Goal: Information Seeking & Learning: Find specific fact

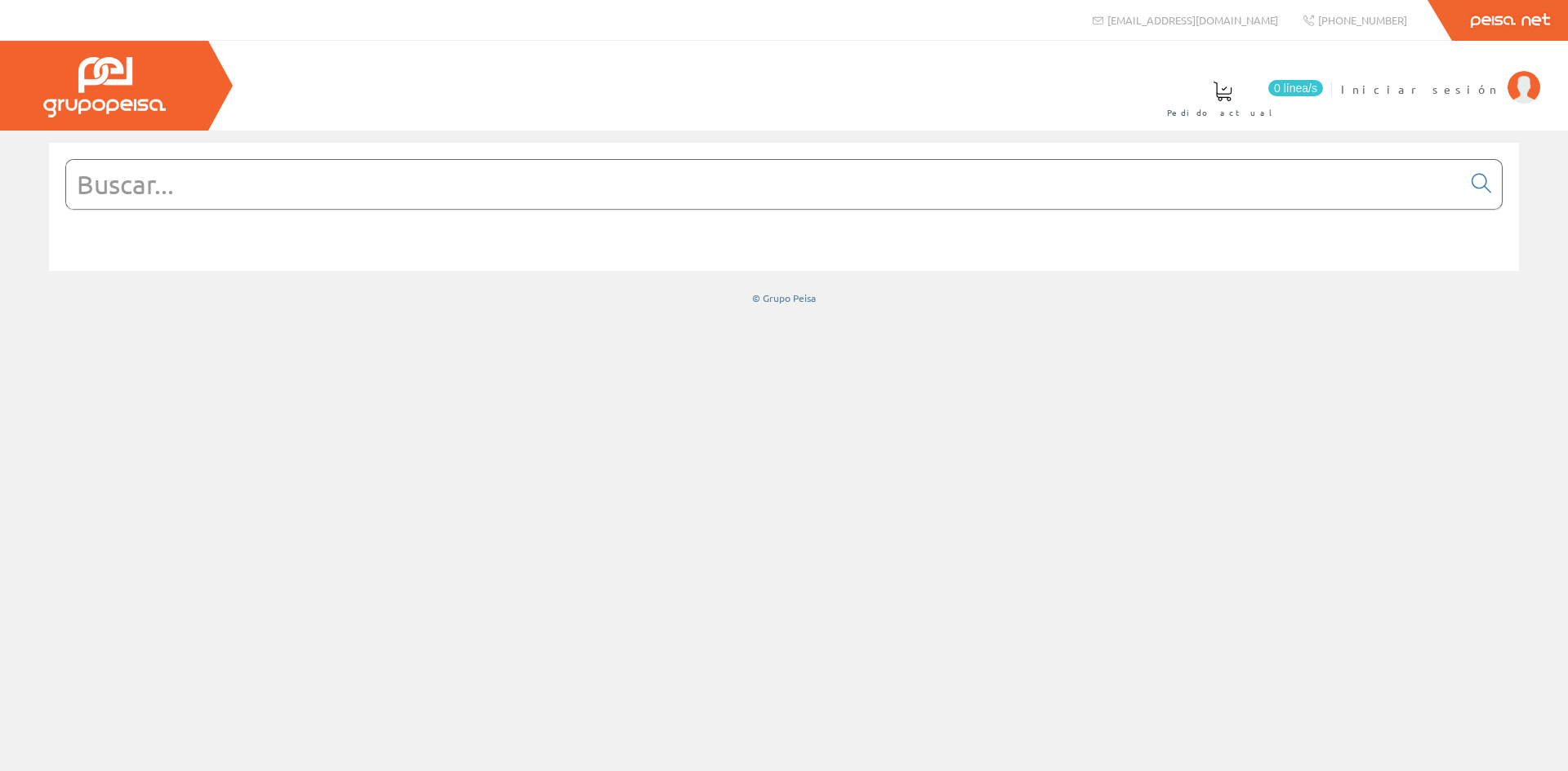
click at [343, 187] on input "text" at bounding box center [764, 184] width 1395 height 49
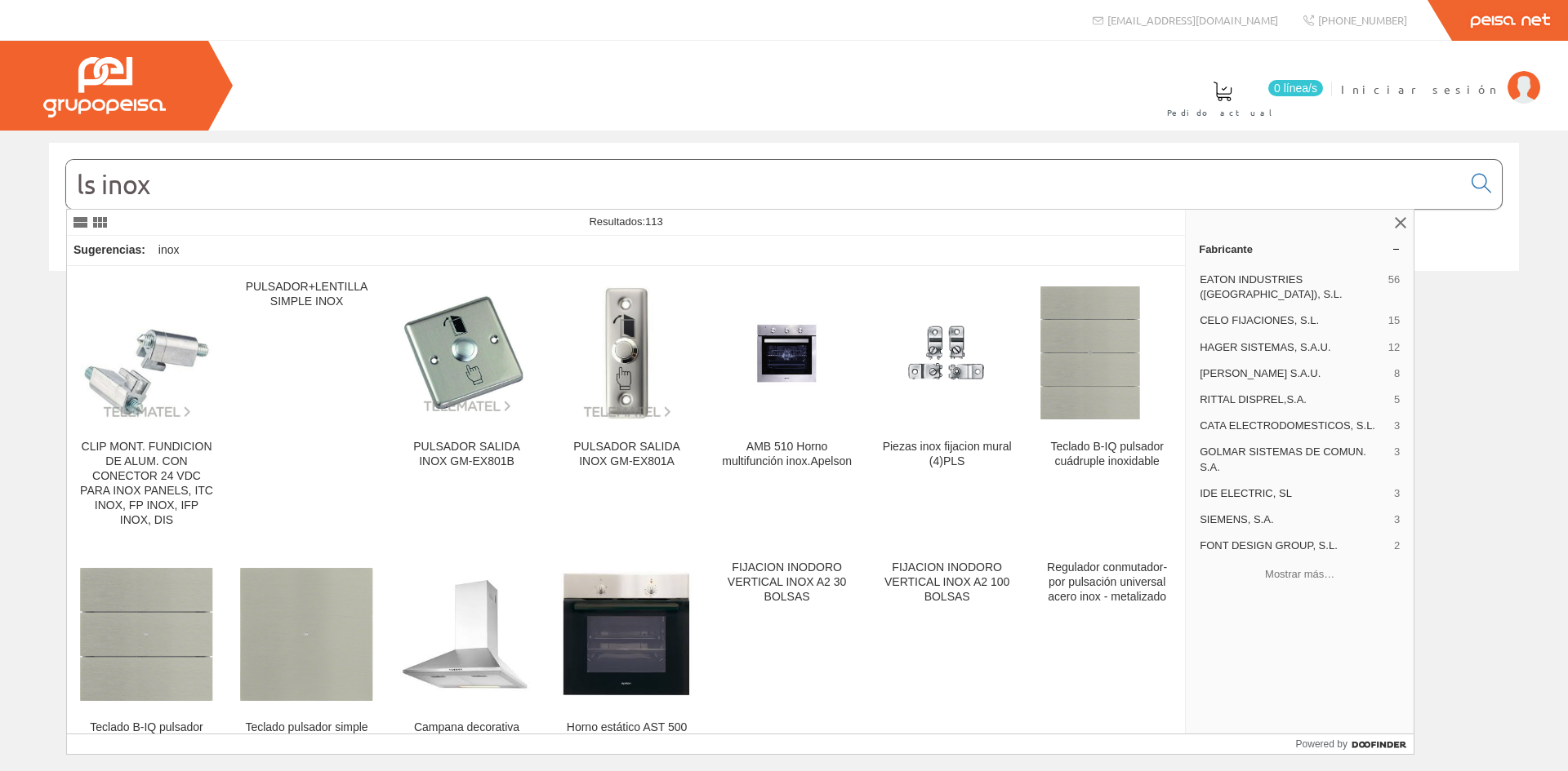
type input "ls inox"
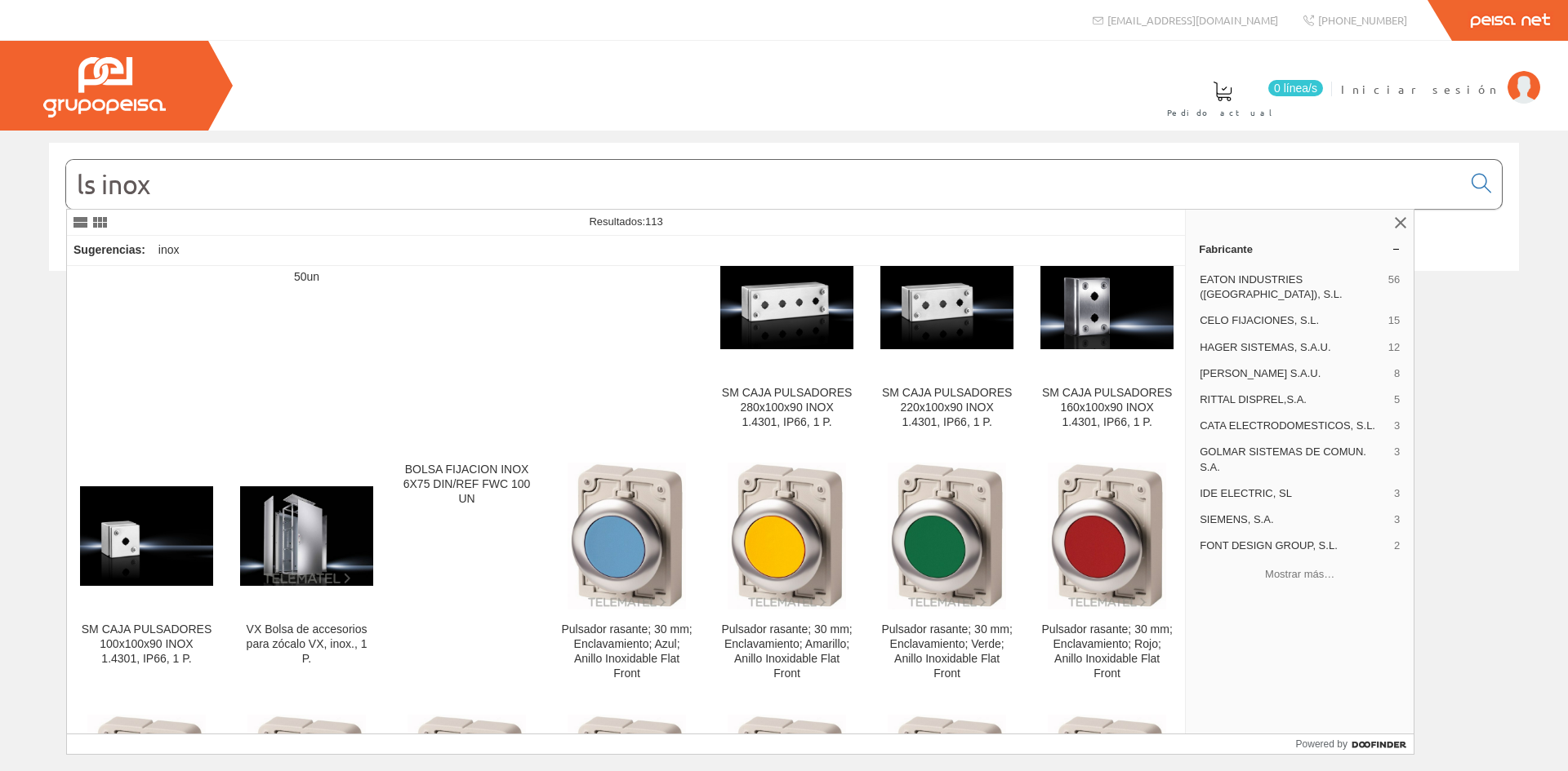
scroll to position [723, 0]
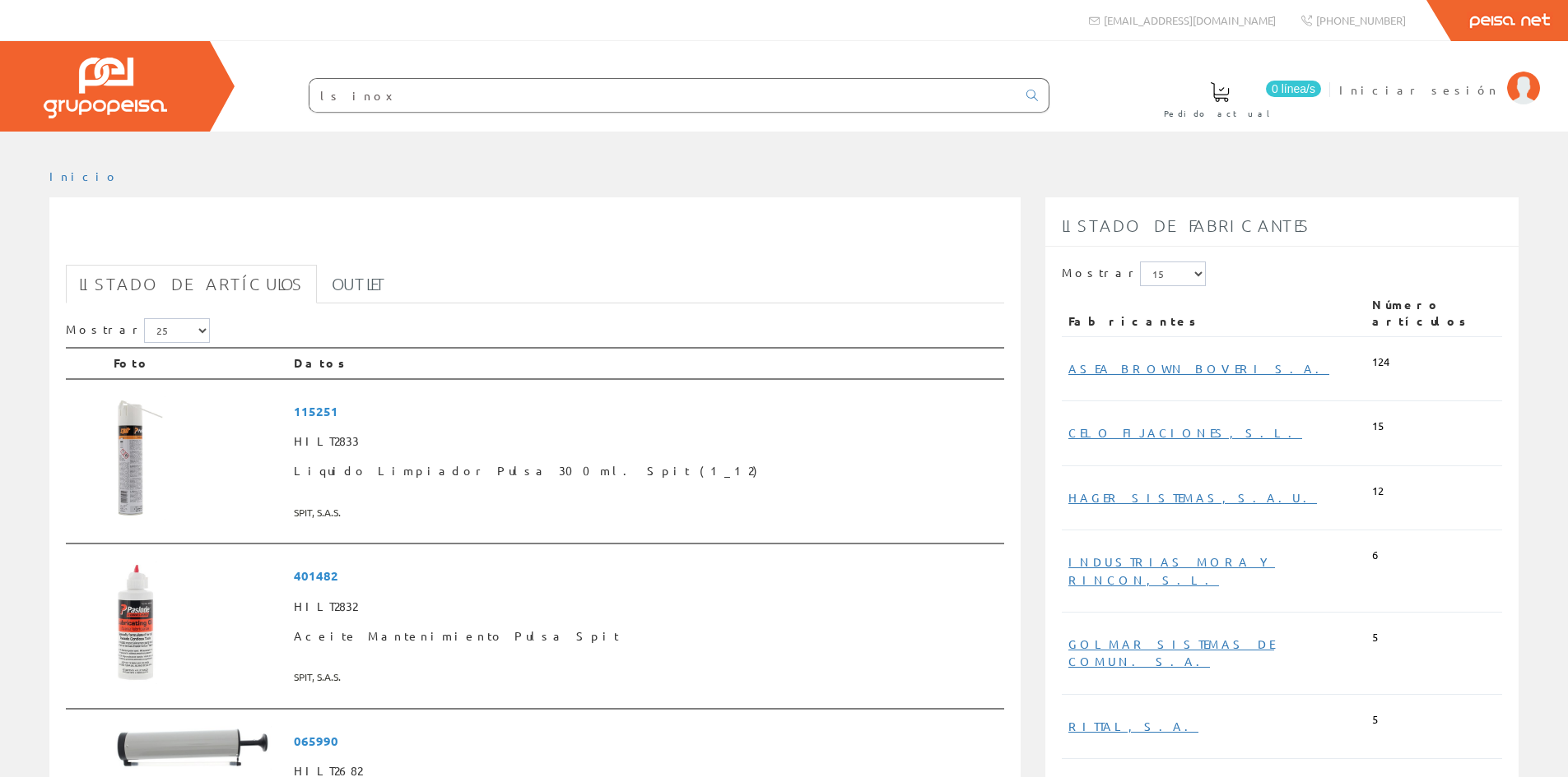
click at [318, 96] on input "ls inox" at bounding box center [663, 95] width 707 height 33
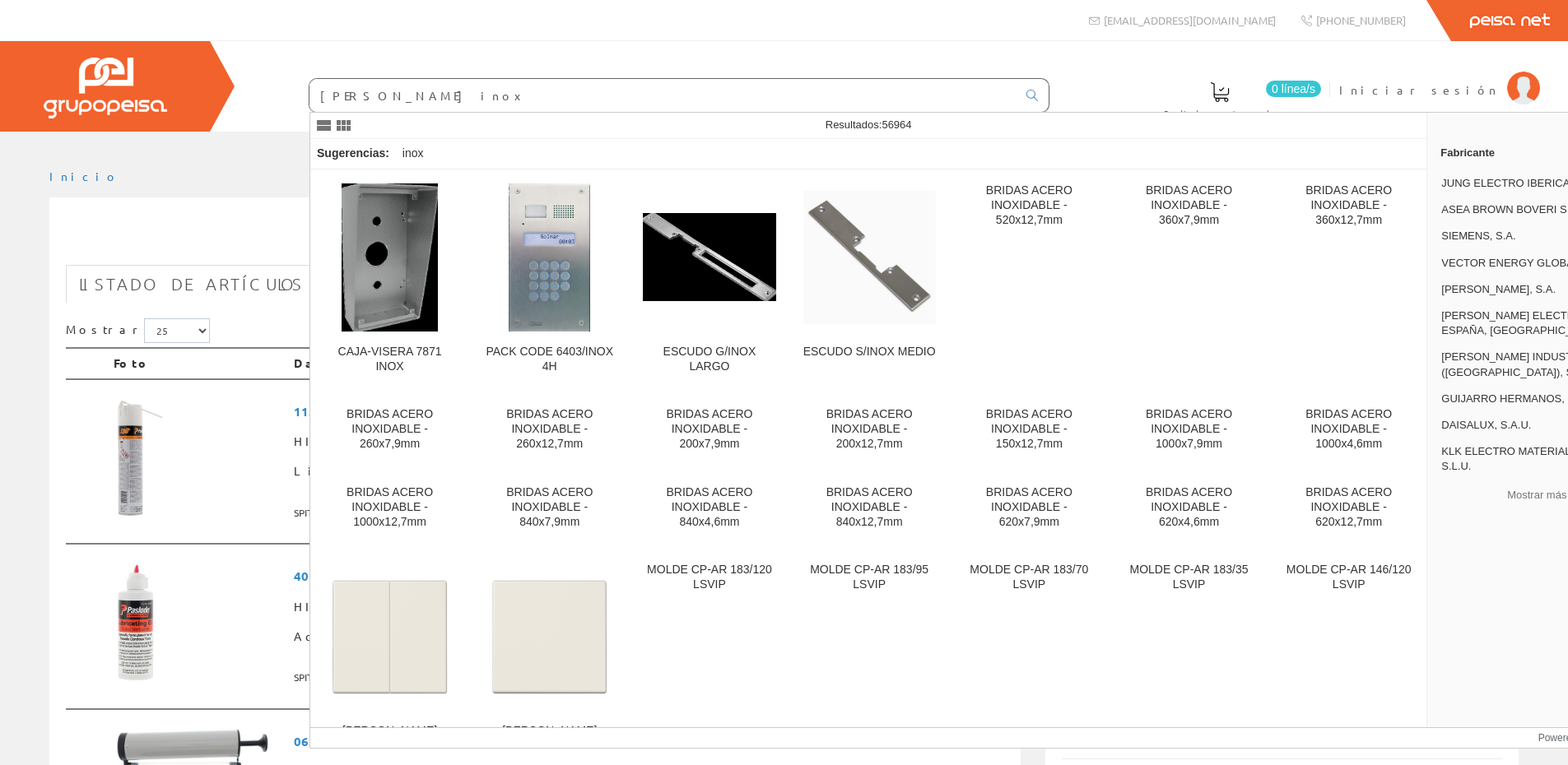
type input "[PERSON_NAME] inox"
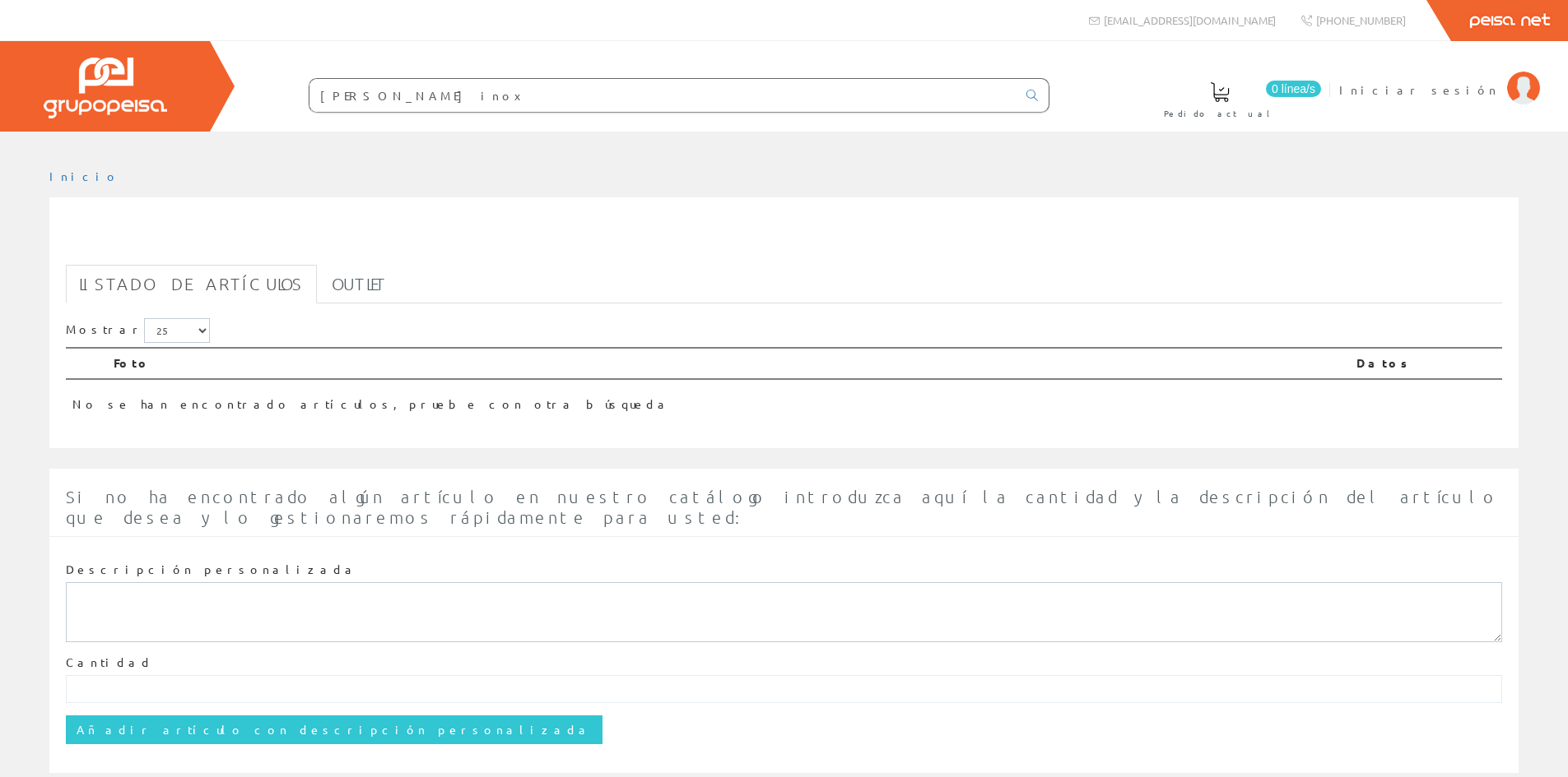
click at [441, 99] on input "[PERSON_NAME] inox" at bounding box center [663, 95] width 707 height 33
